Goal: Find specific page/section: Find specific page/section

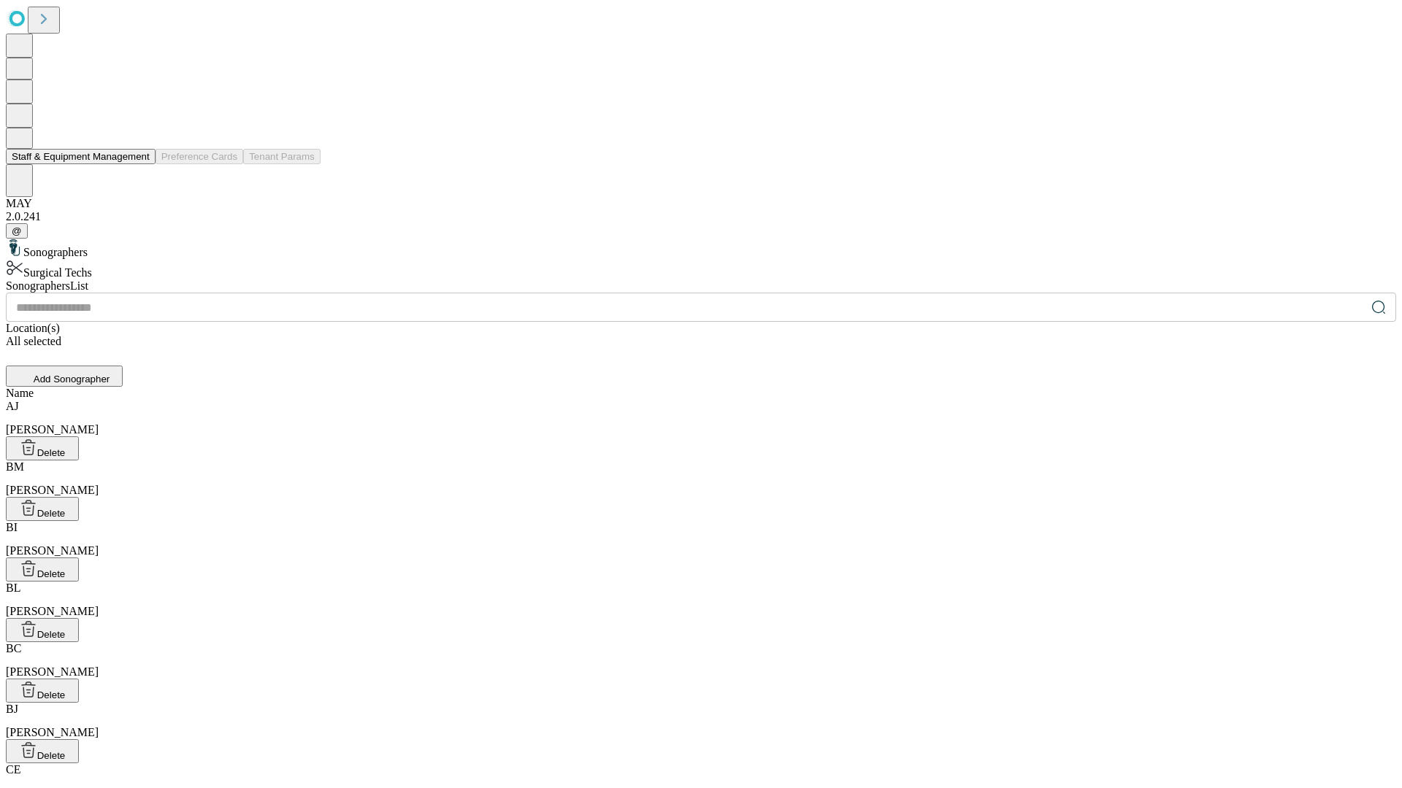
click at [139, 164] on button "Staff & Equipment Management" at bounding box center [81, 156] width 150 height 15
